Goal: Transaction & Acquisition: Obtain resource

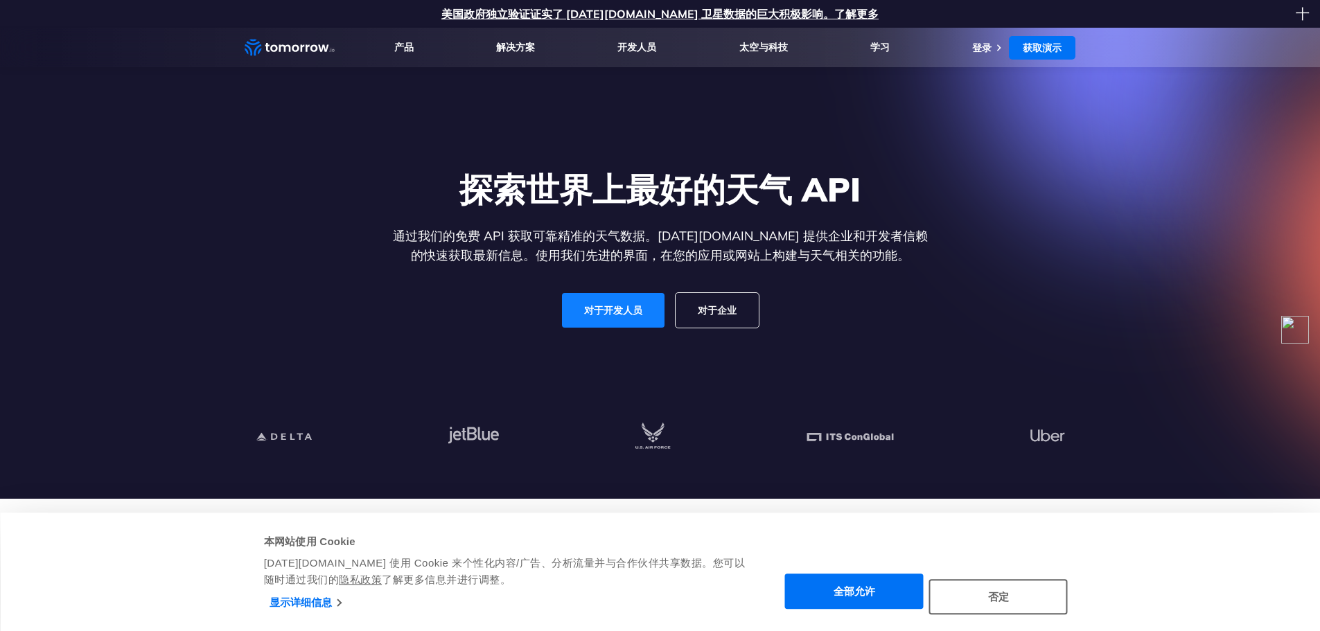
click at [615, 304] on font "对于开发人员" at bounding box center [613, 310] width 58 height 13
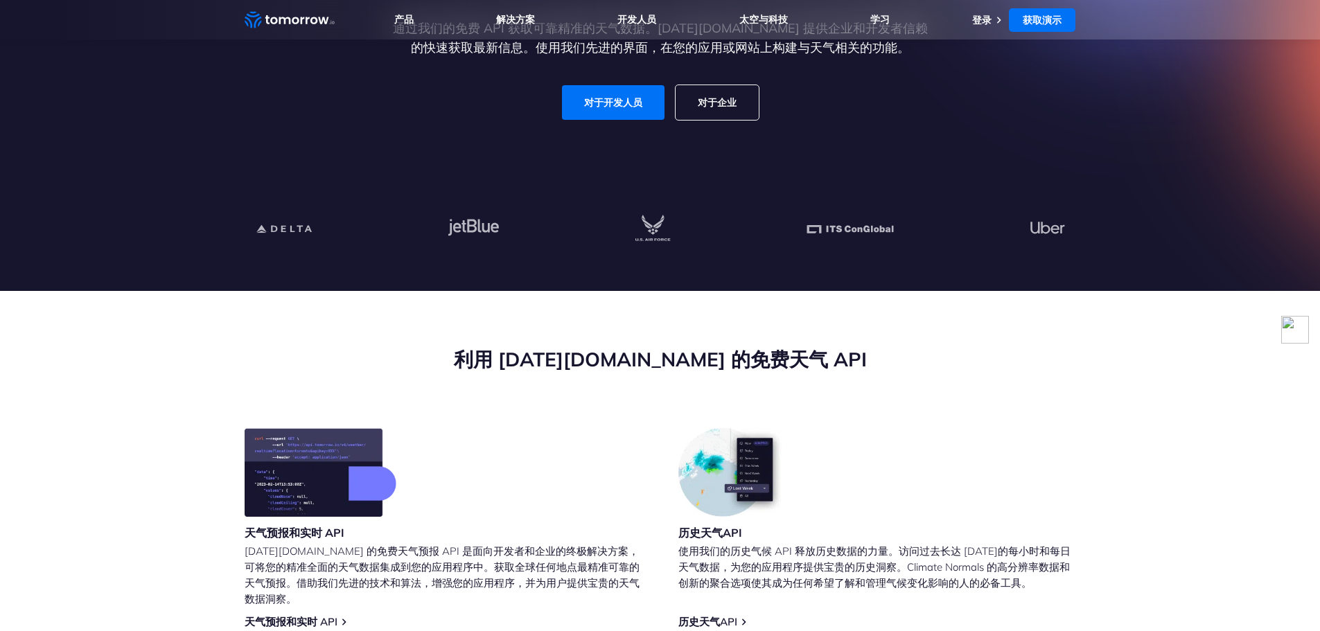
scroll to position [416, 0]
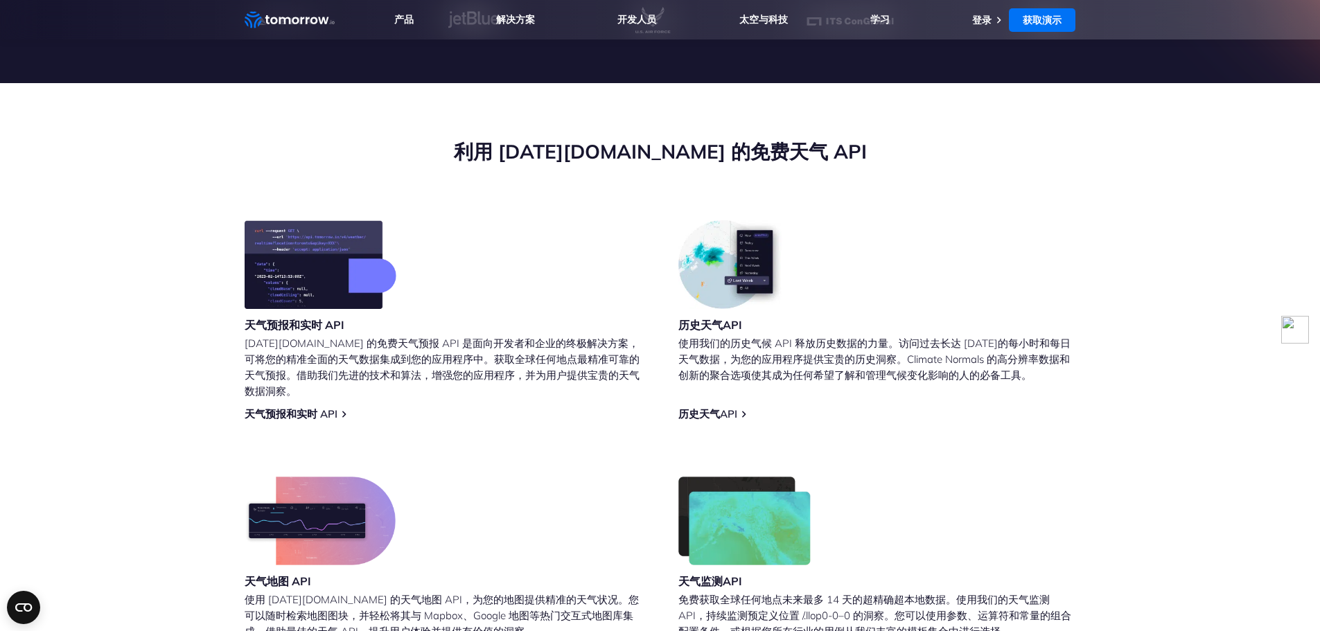
click at [301, 320] on font "天气预报和实时 API" at bounding box center [295, 325] width 100 height 14
click at [312, 327] on font "天气预报和实时 API" at bounding box center [295, 325] width 100 height 14
click at [290, 407] on font "天气预报和实时 API" at bounding box center [291, 413] width 93 height 13
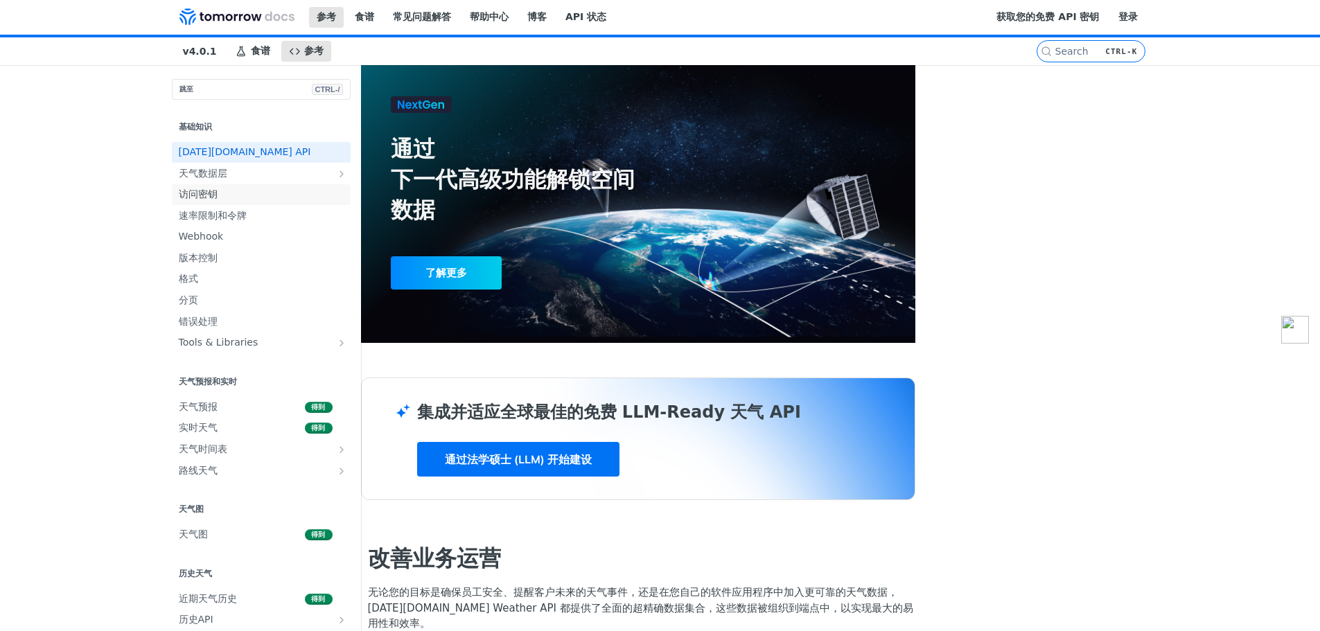
click at [179, 200] on font "访问密钥" at bounding box center [198, 193] width 39 height 11
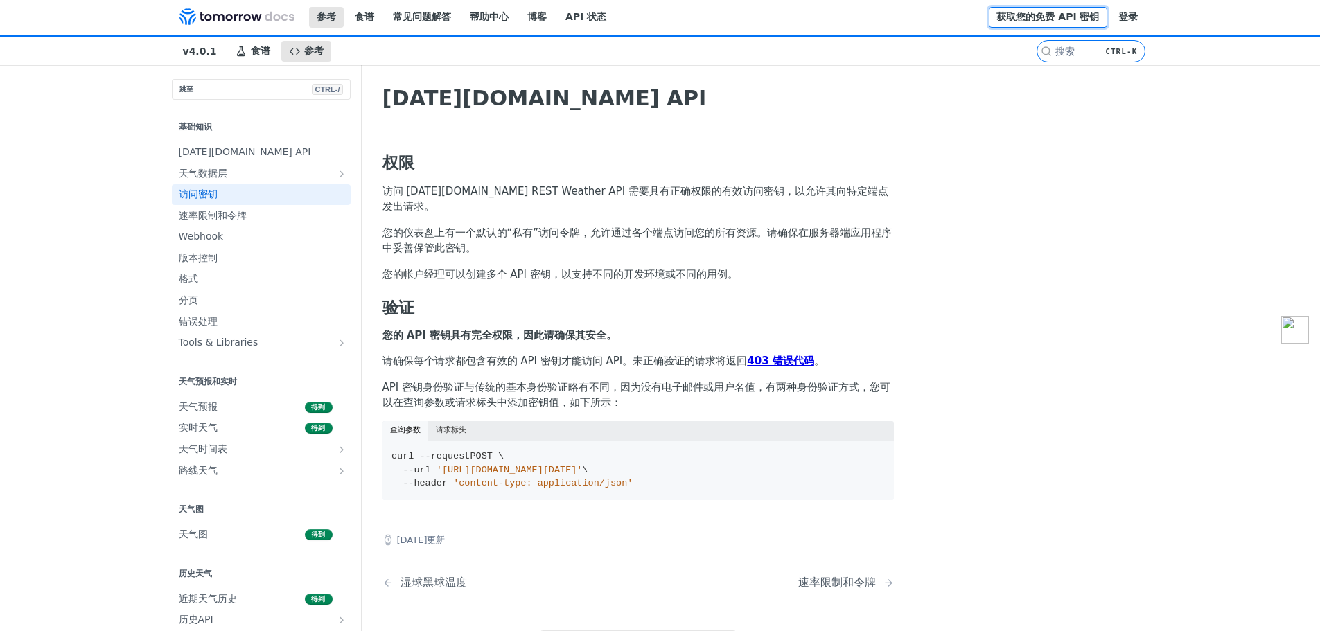
click at [1057, 15] on font "获取您的免费 API 密钥" at bounding box center [1047, 16] width 103 height 11
click at [222, 10] on img at bounding box center [237, 16] width 116 height 17
